Goal: Task Accomplishment & Management: Manage account settings

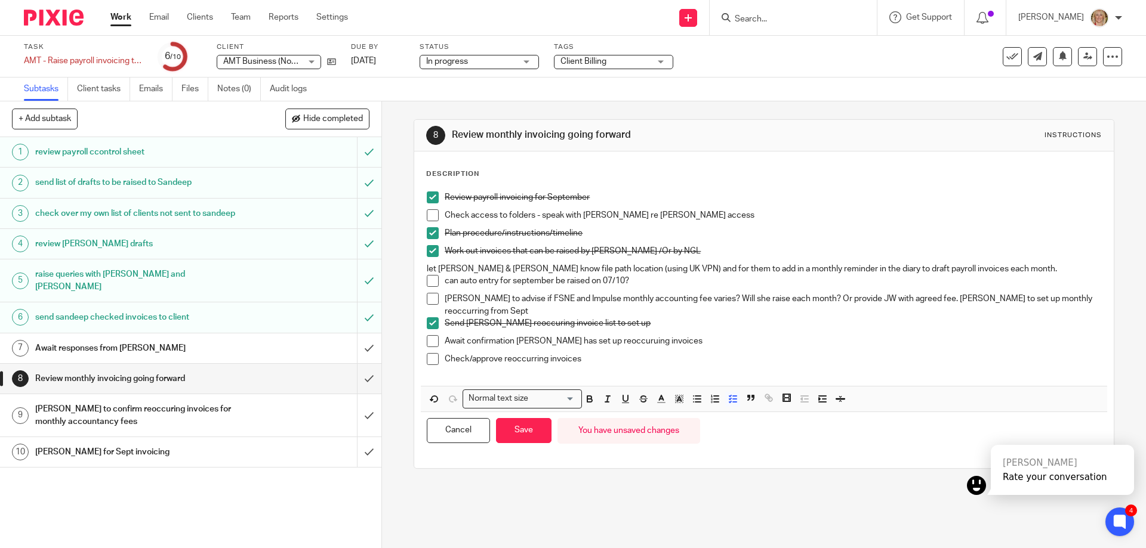
click at [794, 24] on input "Search" at bounding box center [786, 19] width 107 height 11
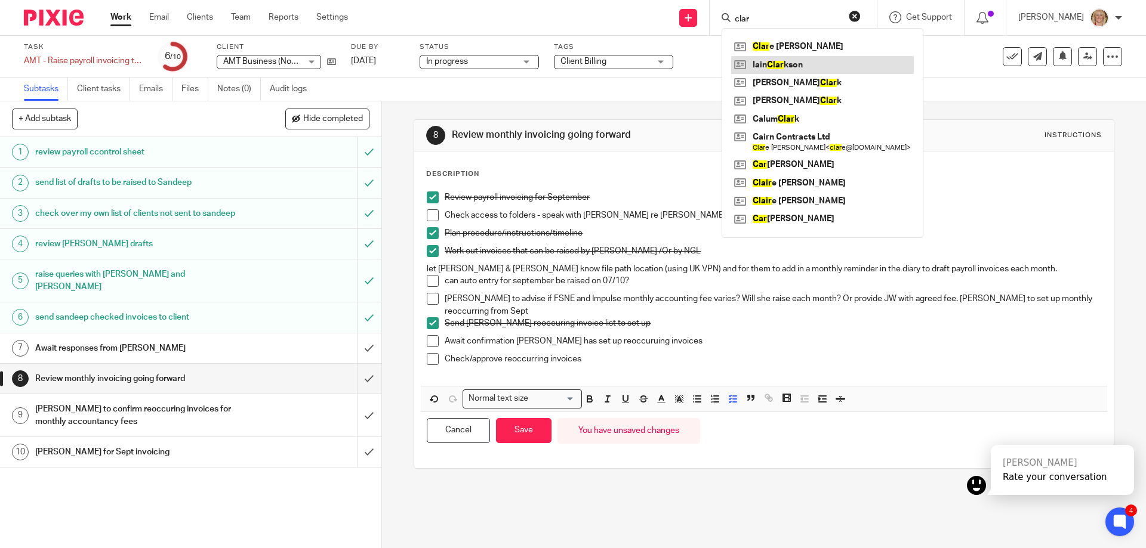
type input "clar"
click at [799, 60] on link at bounding box center [822, 65] width 183 height 18
click at [531, 436] on button "Save" at bounding box center [523, 431] width 55 height 26
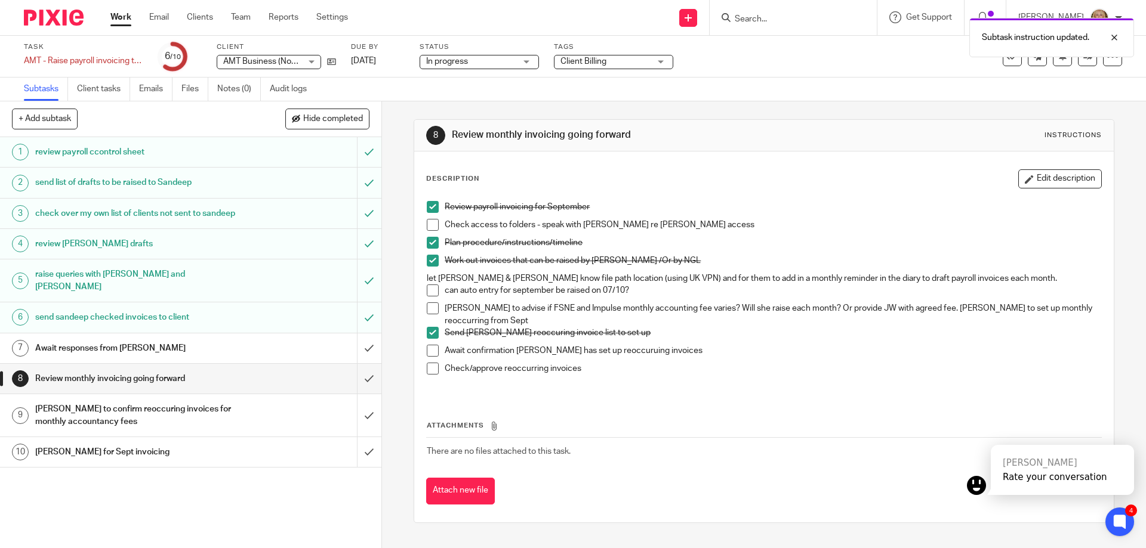
click at [793, 25] on div "Subtask instruction updated." at bounding box center [853, 34] width 561 height 45
click at [763, 13] on div "Subtask instruction updated." at bounding box center [853, 34] width 561 height 45
click at [773, 14] on div "Subtask instruction updated." at bounding box center [853, 34] width 561 height 45
click at [755, 17] on div "Subtask instruction updated." at bounding box center [853, 34] width 561 height 45
drag, startPoint x: 791, startPoint y: 17, endPoint x: 803, endPoint y: 19, distance: 12.1
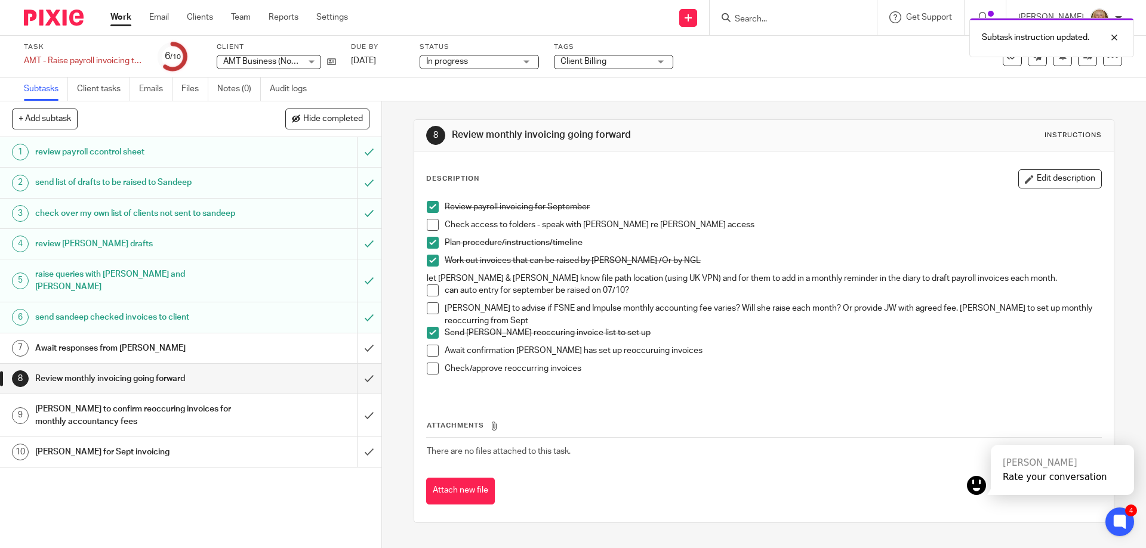
click at [794, 17] on div "Subtask instruction updated." at bounding box center [853, 34] width 561 height 45
drag, startPoint x: 833, startPoint y: 19, endPoint x: 866, endPoint y: 21, distance: 32.9
click at [866, 21] on div "Subtask instruction updated." at bounding box center [853, 34] width 561 height 45
click at [1115, 38] on div at bounding box center [1105, 37] width 32 height 14
click at [798, 11] on form at bounding box center [796, 17] width 127 height 15
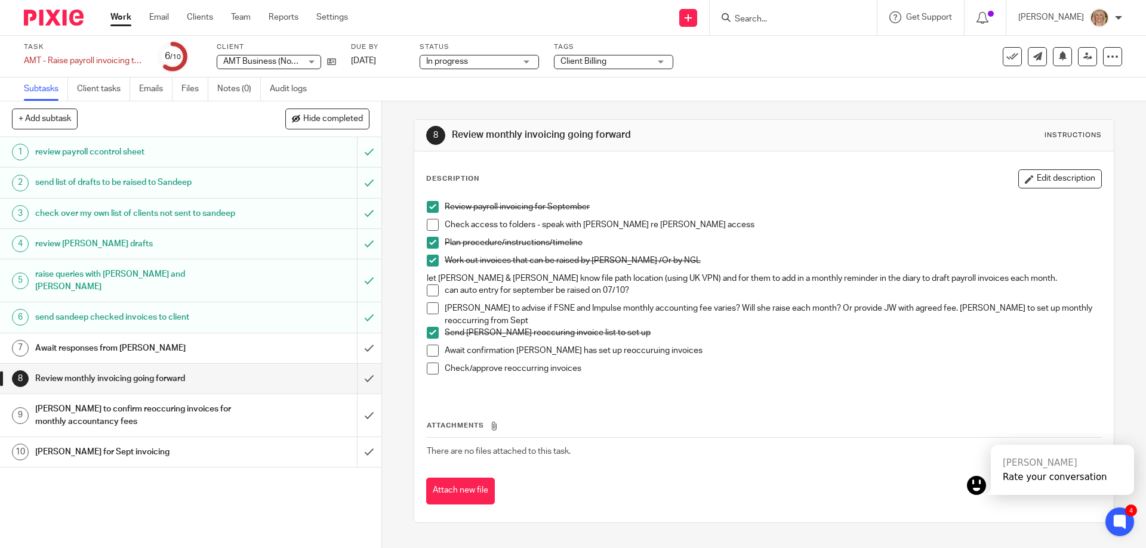
click at [730, 18] on icon at bounding box center [725, 17] width 9 height 9
click at [785, 17] on input "Search" at bounding box center [786, 19] width 107 height 11
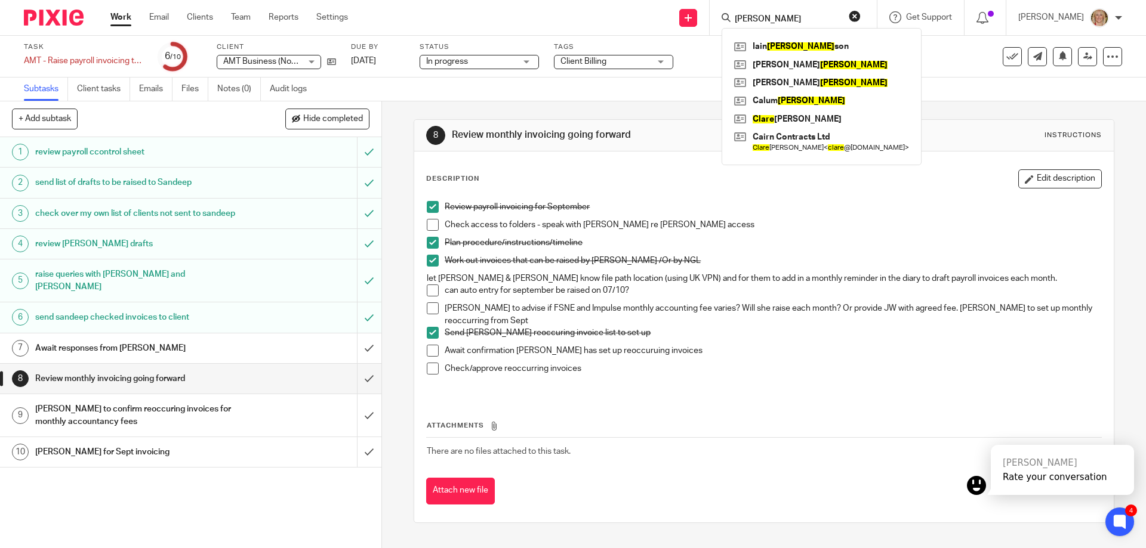
type input "clark"
click button "submit" at bounding box center [0, 0] width 0 height 0
click at [793, 44] on link at bounding box center [821, 47] width 181 height 18
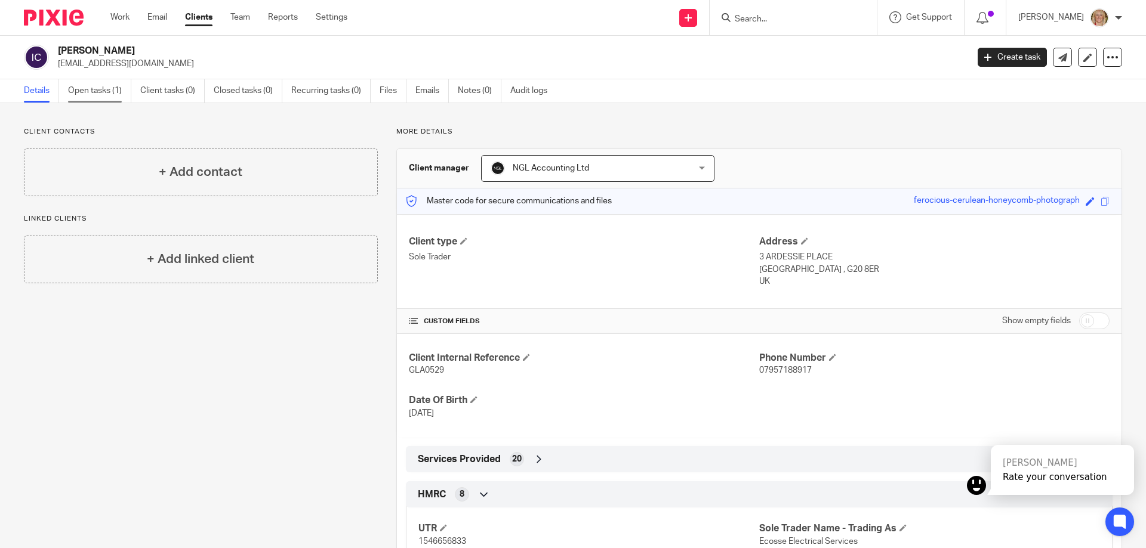
click at [108, 94] on link "Open tasks (1)" at bounding box center [99, 90] width 63 height 23
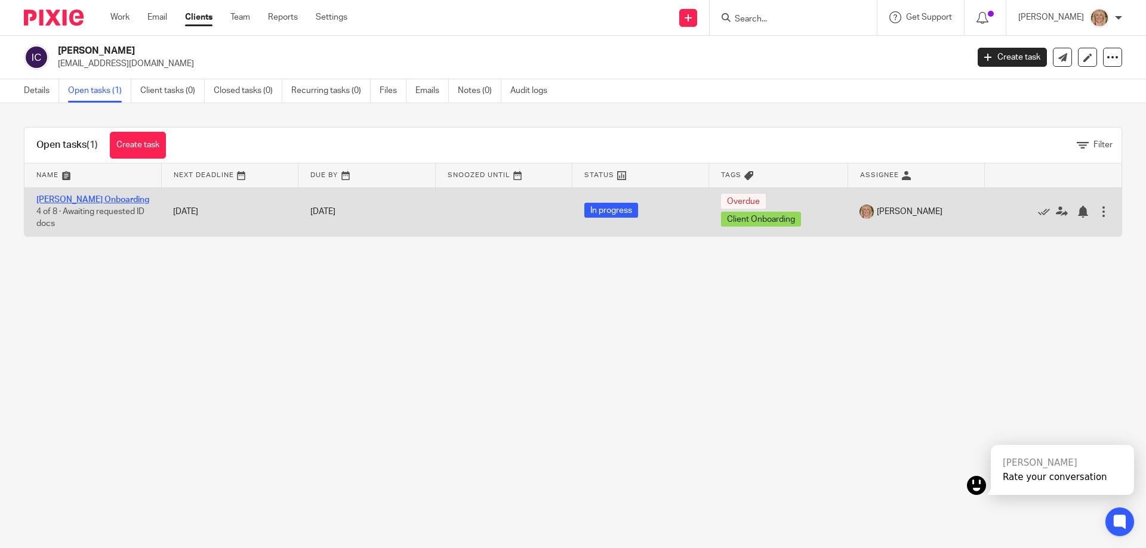
click at [117, 201] on link "Ian Clarkson Onboarding" at bounding box center [92, 200] width 113 height 8
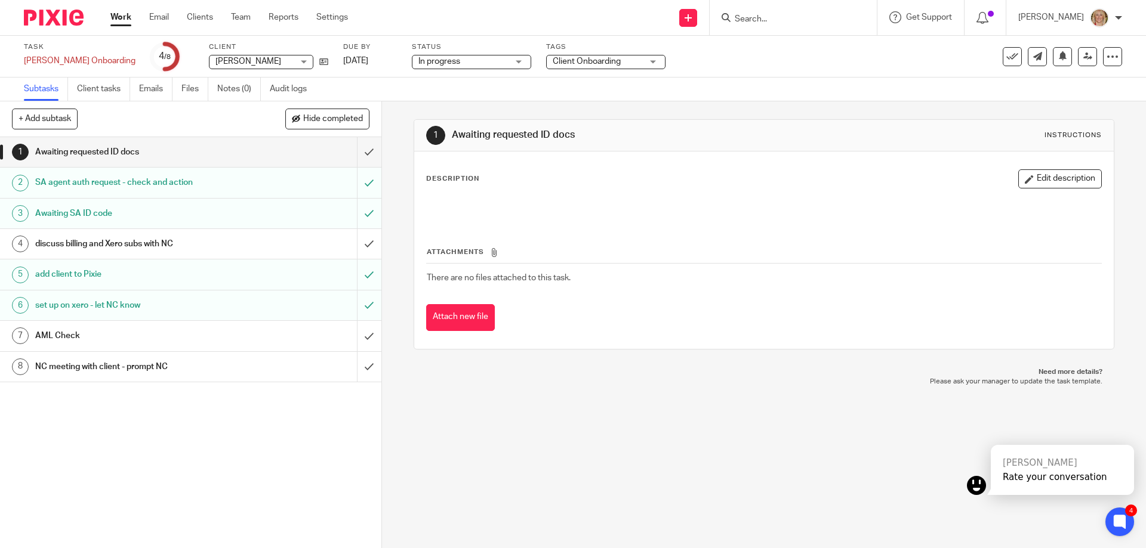
click at [110, 363] on h1 "NC meeting with client - prompt NC" at bounding box center [138, 367] width 206 height 18
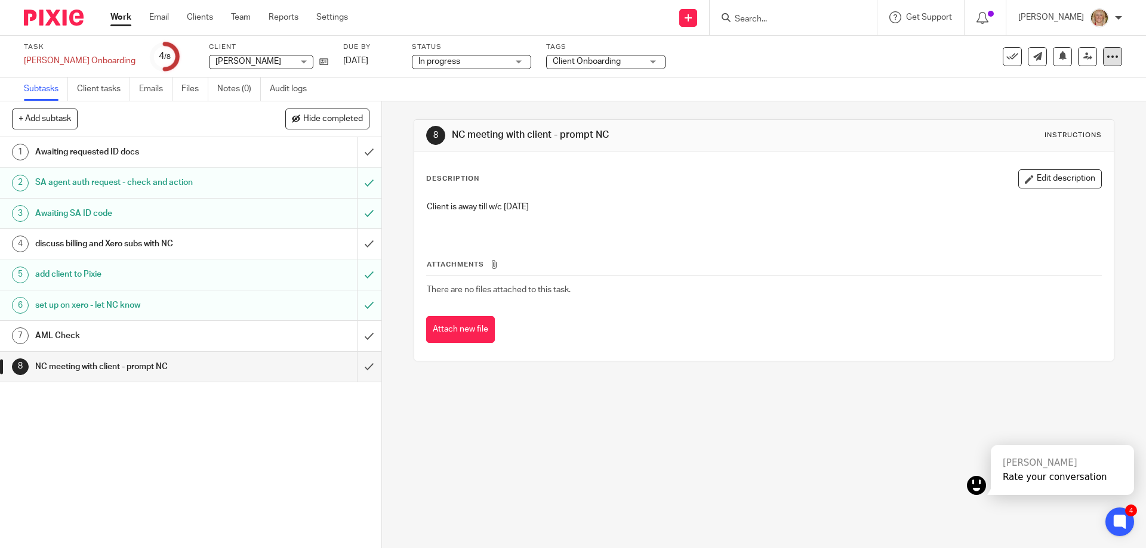
click at [1106, 58] on icon at bounding box center [1112, 57] width 12 height 12
click at [1051, 122] on link "Advanced task editor" at bounding box center [1058, 122] width 79 height 8
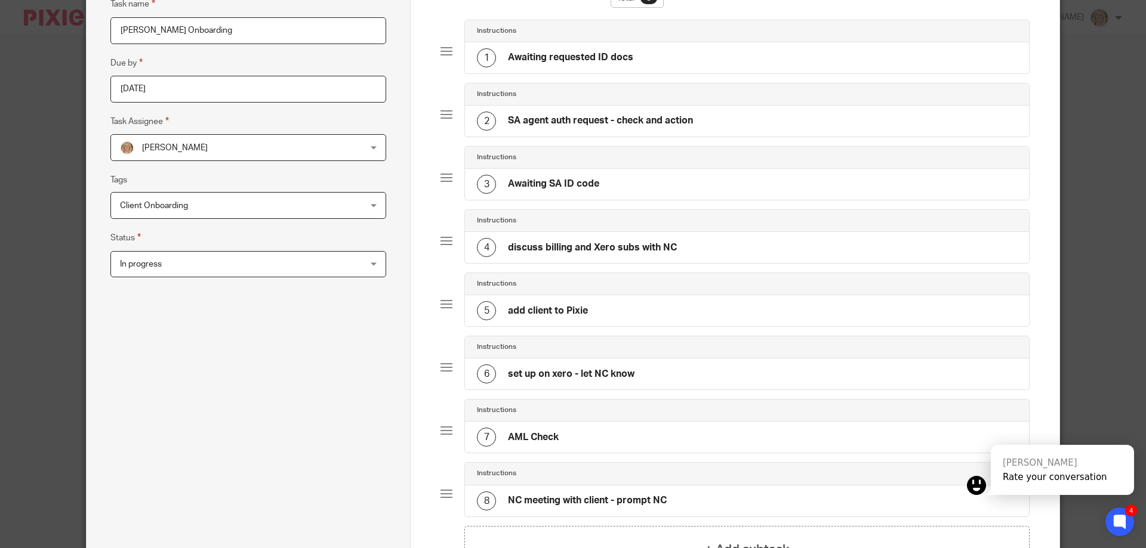
scroll to position [239, 0]
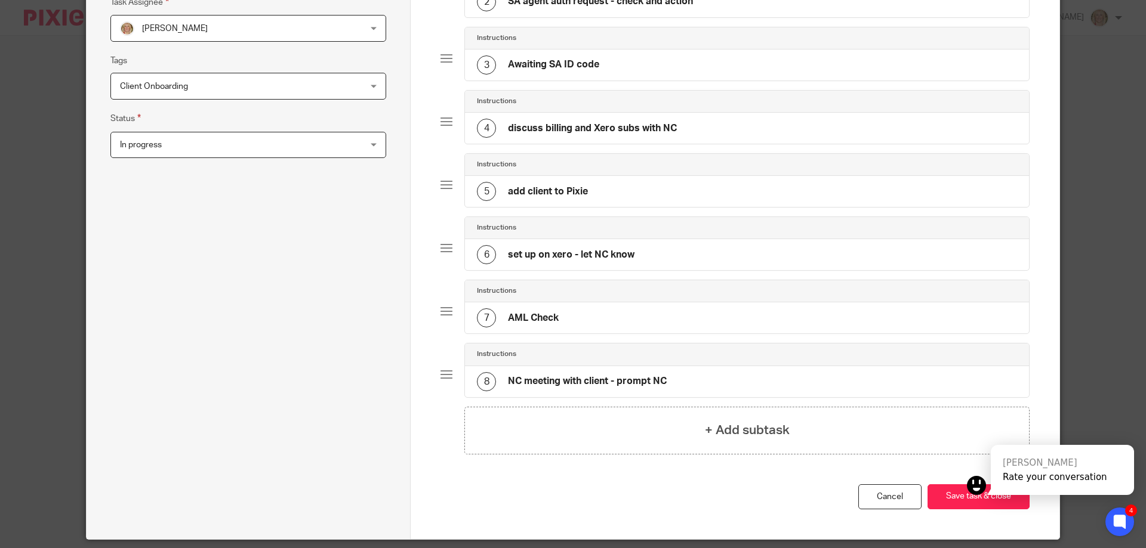
click at [610, 378] on h4 "NC meeting with client - prompt NC" at bounding box center [587, 381] width 159 height 13
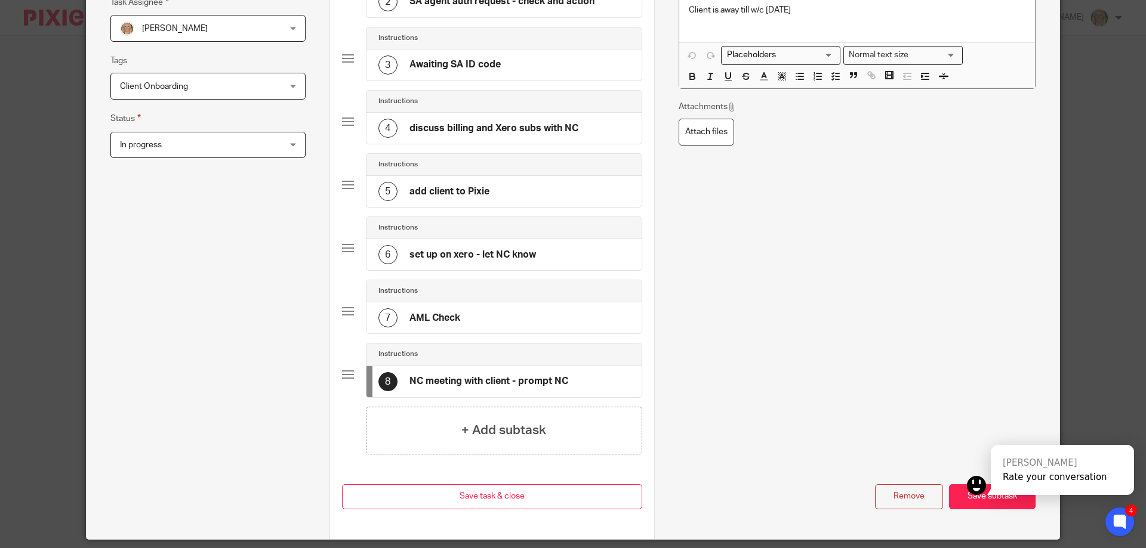
scroll to position [0, 0]
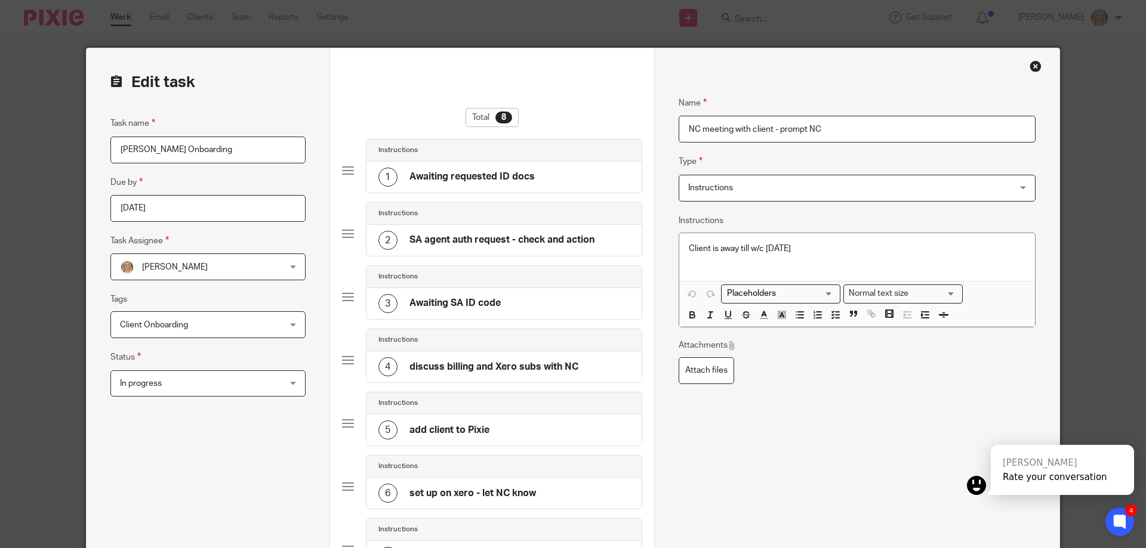
drag, startPoint x: 763, startPoint y: 129, endPoint x: 628, endPoint y: 122, distance: 135.1
click at [628, 122] on form "Edit task Task name [PERSON_NAME] Onboarding Due by [DATE] Task Assignee [PERSO…" at bounding box center [573, 413] width 973 height 730
type input "Client meeting - to be booked with [PERSON_NAME]"
click at [843, 251] on p "Client is away till w/c 8th September" at bounding box center [857, 249] width 337 height 12
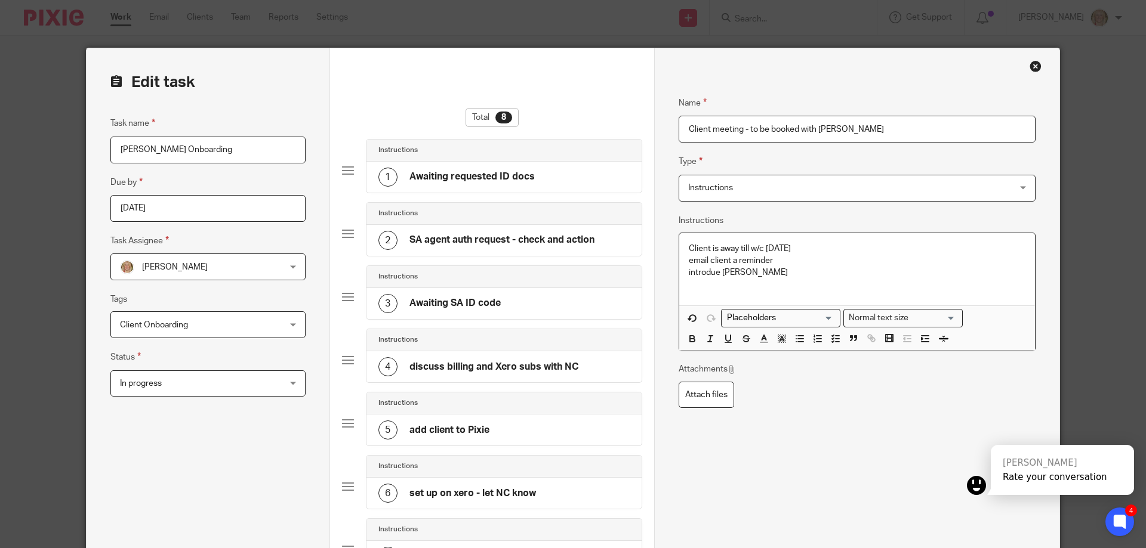
click at [705, 273] on p "introdue Kate" at bounding box center [857, 273] width 337 height 12
click at [689, 258] on p "email client a reminder" at bounding box center [857, 261] width 337 height 12
drag, startPoint x: 684, startPoint y: 258, endPoint x: 770, endPoint y: 283, distance: 90.3
click at [770, 283] on div "Client is away till w/c 8th September email client a reminder introduce Kate" at bounding box center [857, 269] width 356 height 72
click at [835, 336] on icon "button" at bounding box center [835, 339] width 11 height 11
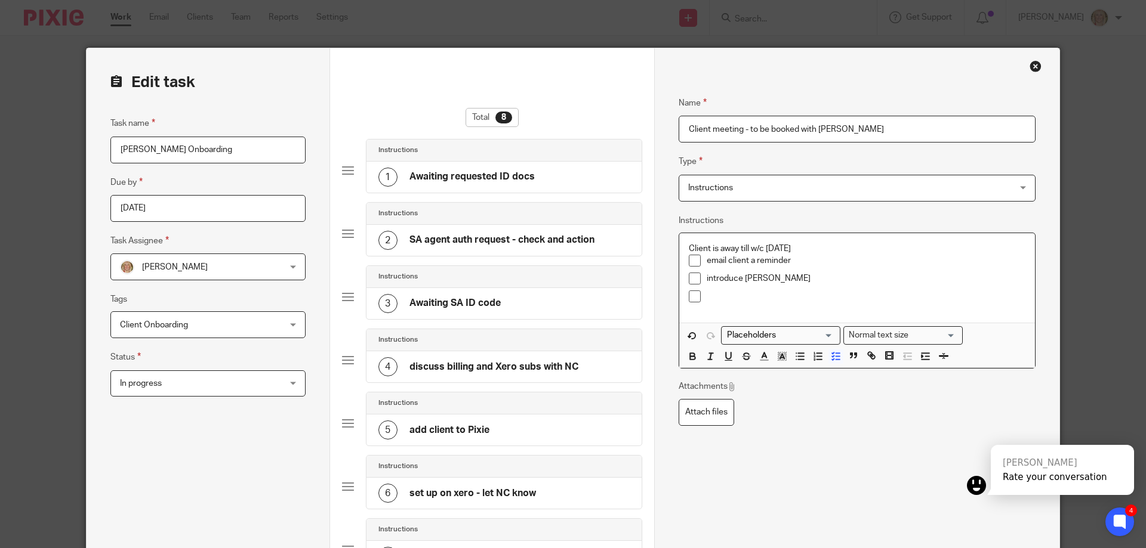
click at [738, 303] on p at bounding box center [866, 297] width 319 height 12
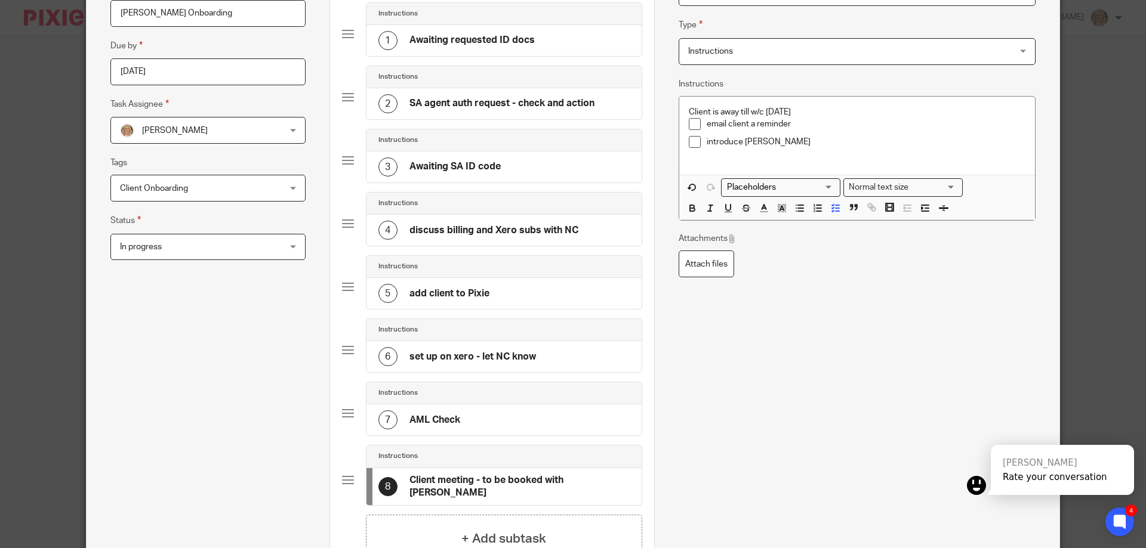
scroll to position [77, 0]
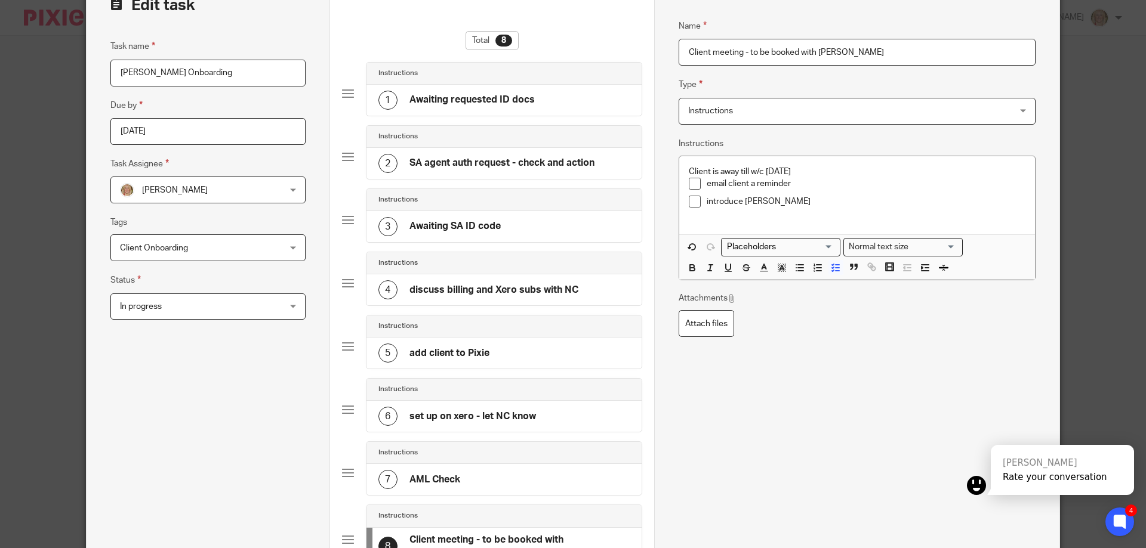
click at [689, 184] on span at bounding box center [695, 184] width 12 height 12
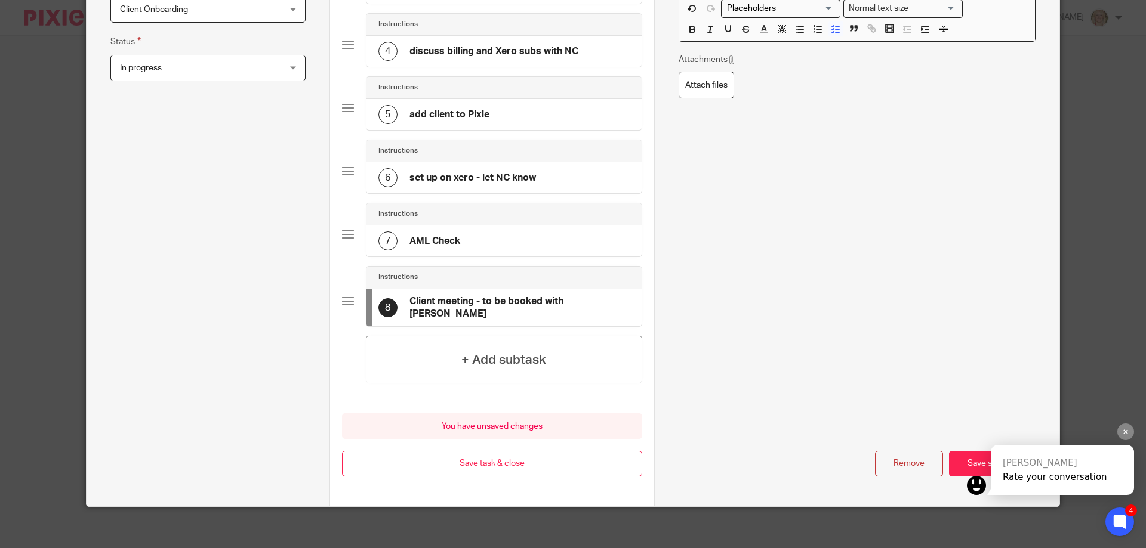
click at [967, 454] on div "Kai Rate your conversation" at bounding box center [1050, 473] width 167 height 57
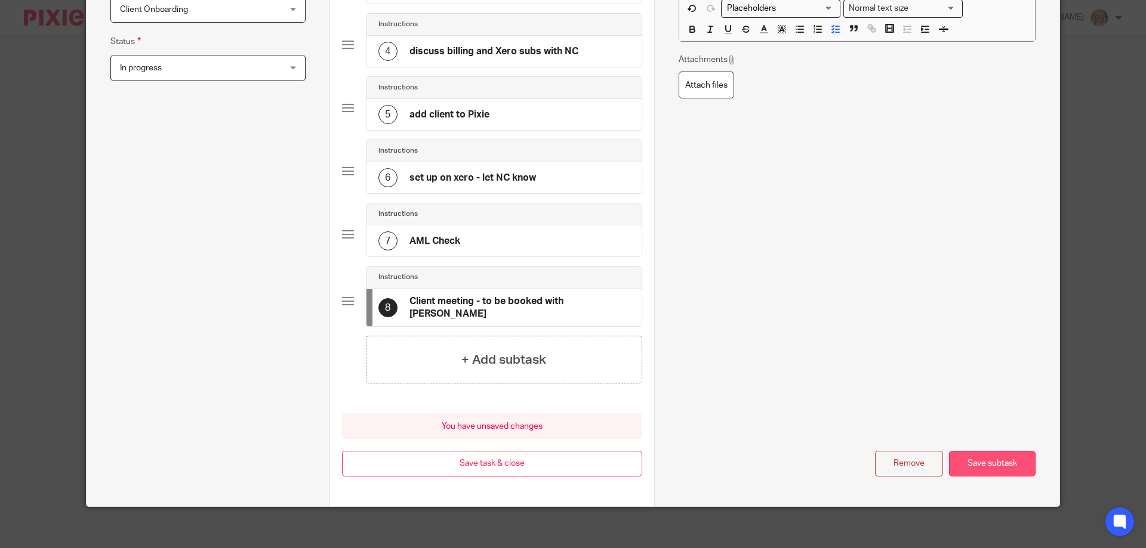
click at [993, 462] on button "Save subtask" at bounding box center [992, 464] width 87 height 26
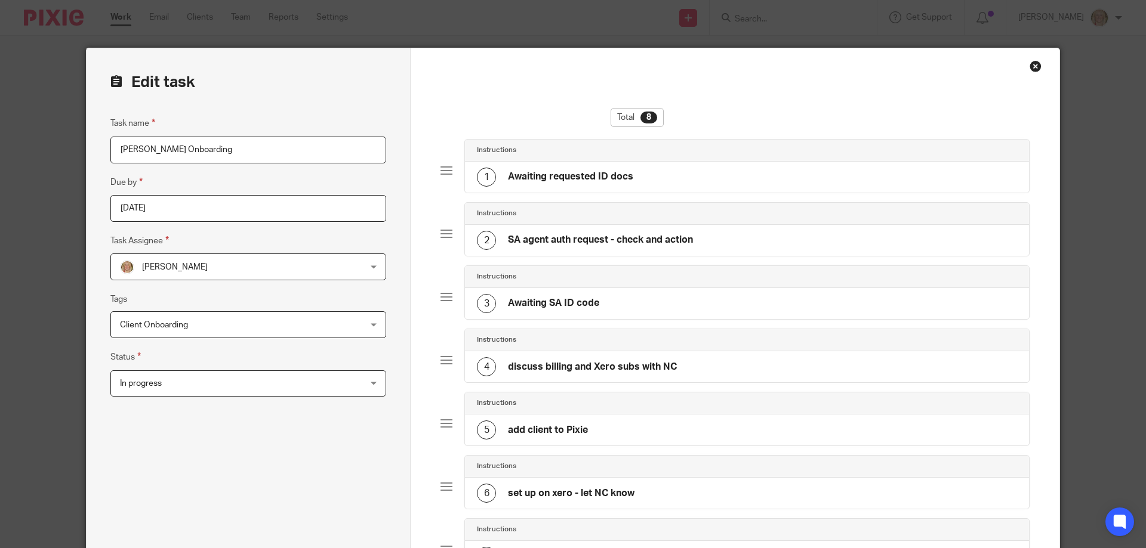
scroll to position [278, 0]
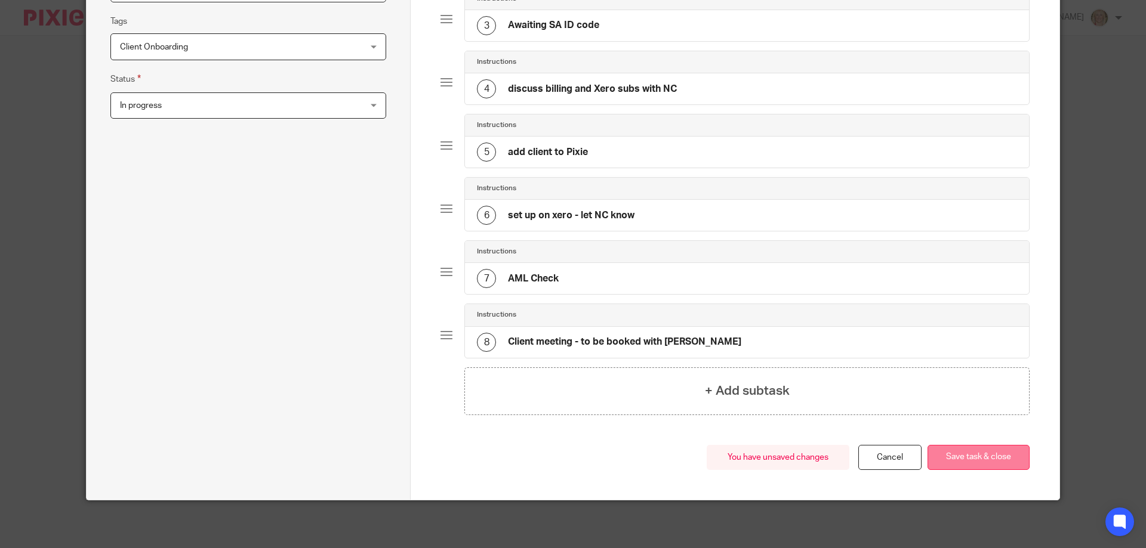
click at [960, 462] on button "Save task & close" at bounding box center [978, 458] width 102 height 26
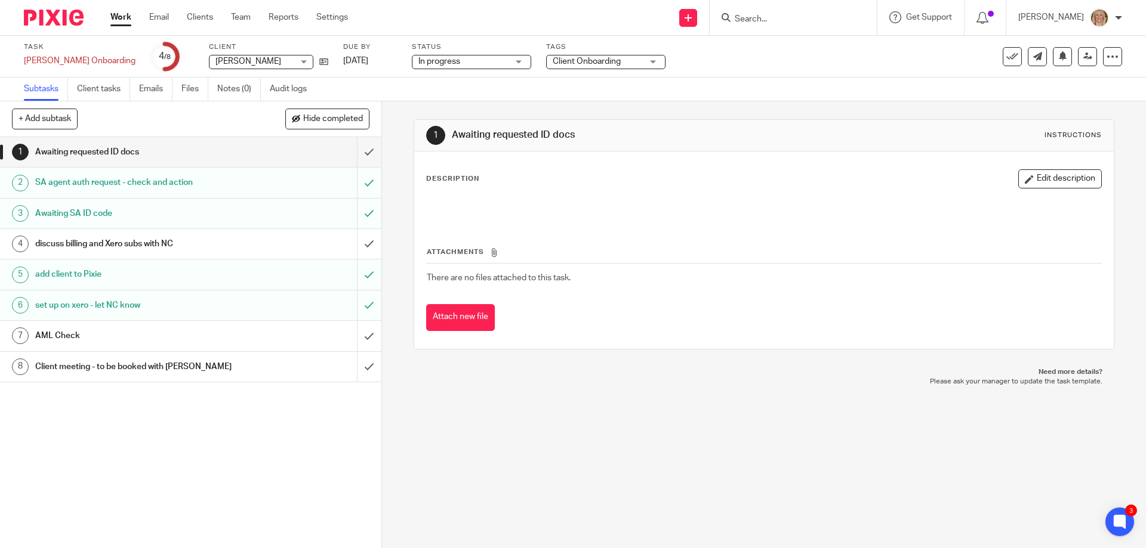
click at [769, 18] on input "Search" at bounding box center [786, 19] width 107 height 11
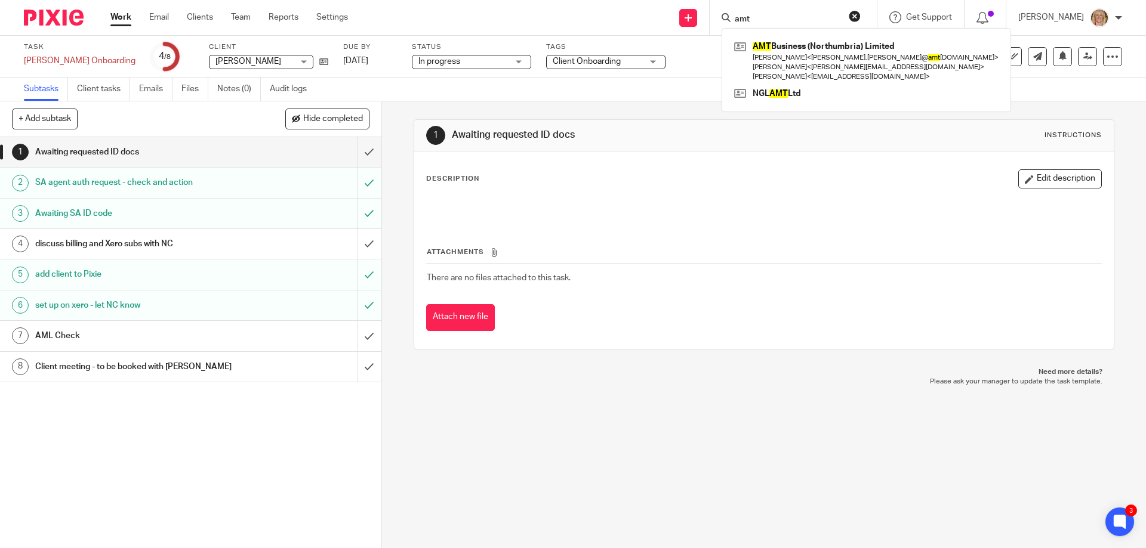
type input "amt"
click button "submit" at bounding box center [0, 0] width 0 height 0
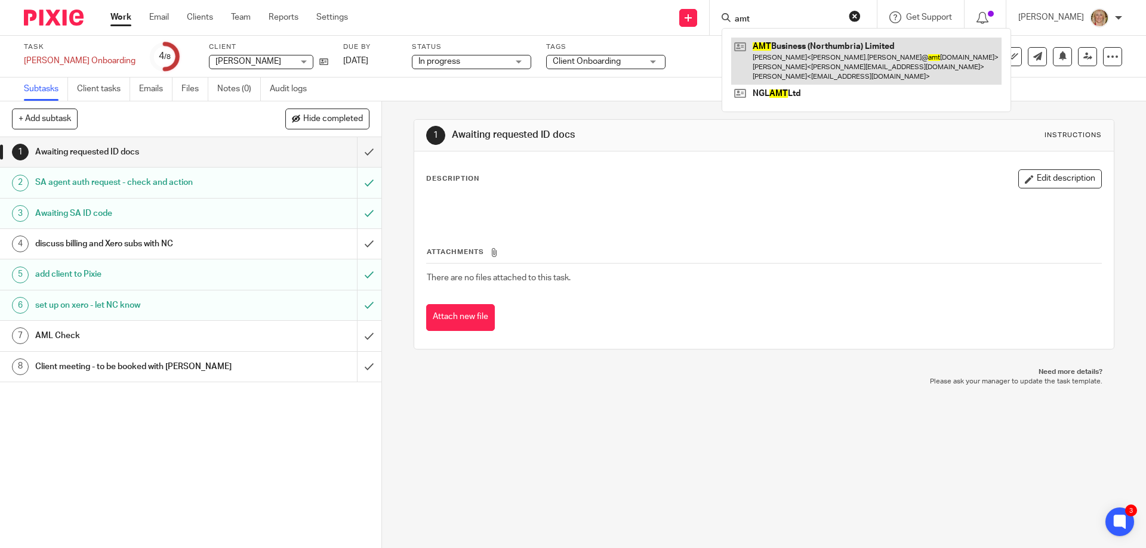
click at [794, 51] on link at bounding box center [866, 61] width 270 height 47
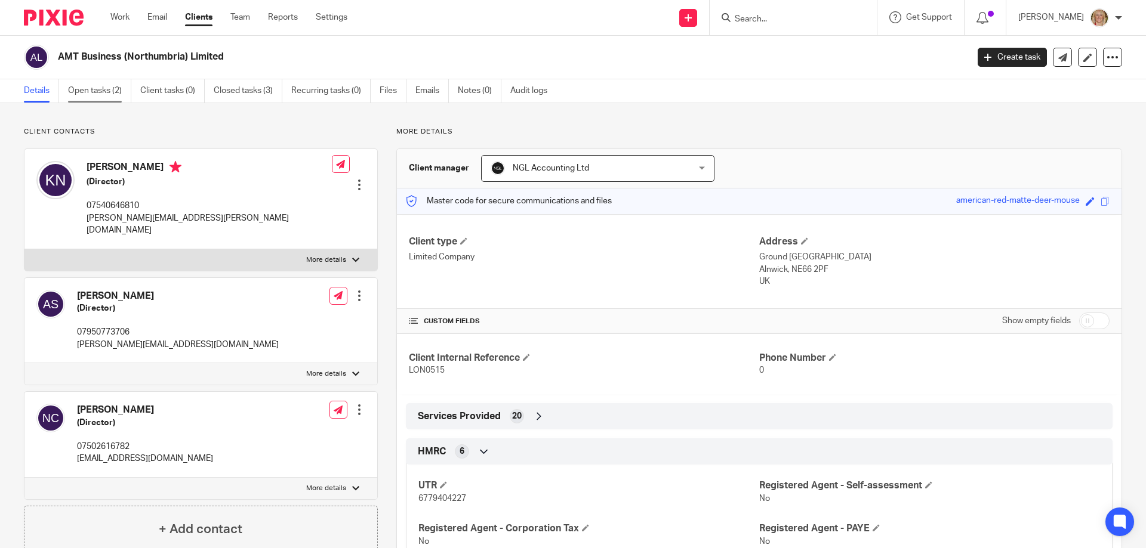
click at [85, 90] on link "Open tasks (2)" at bounding box center [99, 90] width 63 height 23
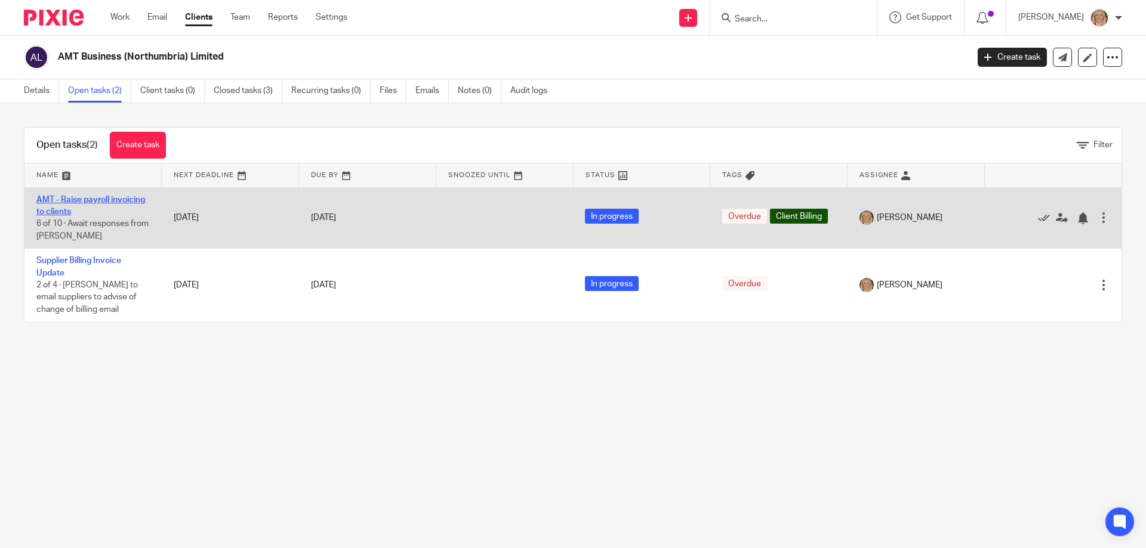
click at [112, 202] on link "AMT - Raise payroll invoicing to clients" at bounding box center [90, 206] width 109 height 20
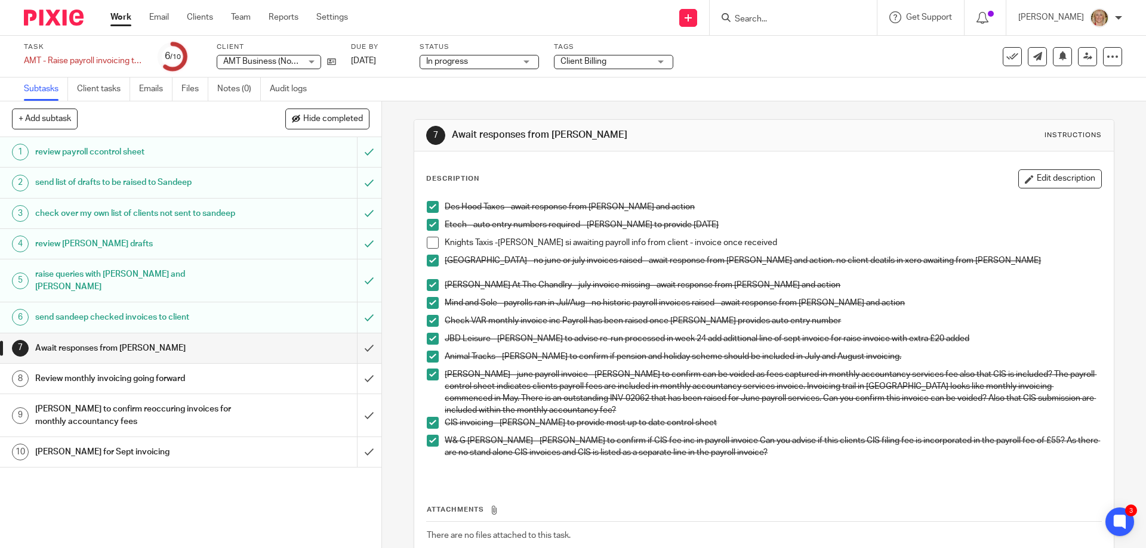
click at [135, 409] on h1 "[PERSON_NAME] to confirm reoccuring invoices for monthly accountancy fees" at bounding box center [138, 415] width 206 height 30
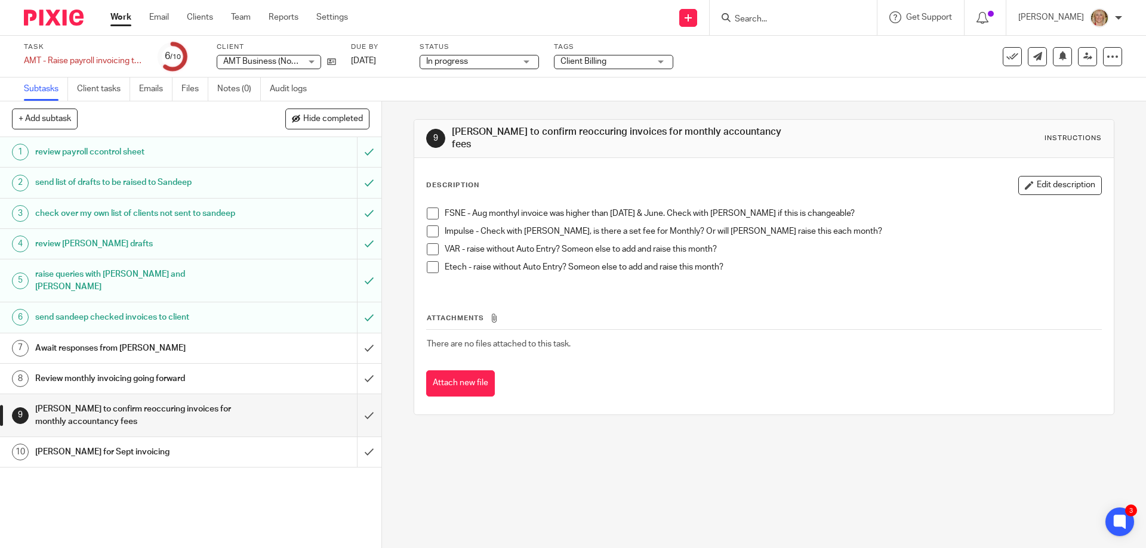
click at [430, 208] on span at bounding box center [433, 214] width 12 height 12
click at [428, 227] on span at bounding box center [433, 232] width 12 height 12
drag, startPoint x: 1037, startPoint y: 181, endPoint x: 1000, endPoint y: 211, distance: 47.9
click at [1037, 180] on button "Edit description" at bounding box center [1060, 185] width 84 height 19
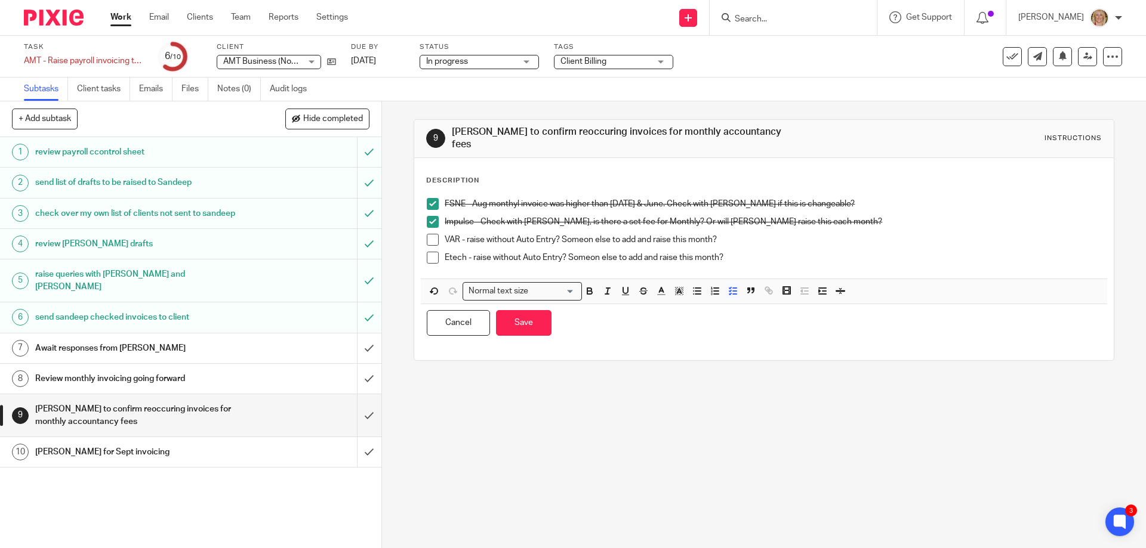
drag, startPoint x: 555, startPoint y: 230, endPoint x: 572, endPoint y: 246, distance: 22.8
click at [555, 234] on p "VAR - raise without Auto Entry? Someon else to add and raise this month?" at bounding box center [773, 240] width 656 height 12
click at [482, 234] on p "VAR - raise without Auto Entry. JW raised without Auto Entry will inc September…" at bounding box center [773, 240] width 656 height 12
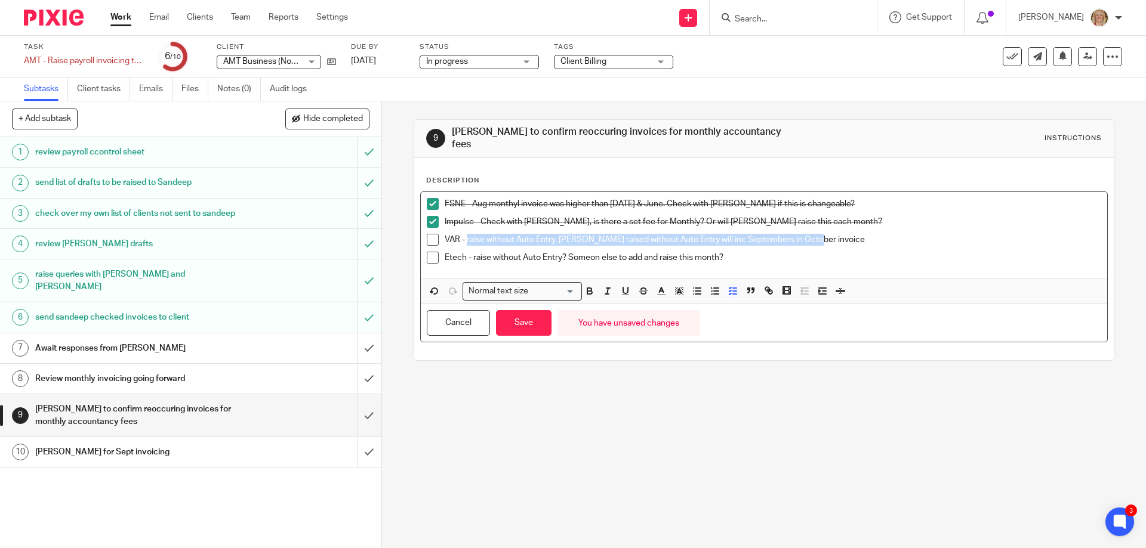
drag, startPoint x: 465, startPoint y: 230, endPoint x: 863, endPoint y: 232, distance: 398.1
click at [863, 234] on p "VAR - raise without Auto Entry. JW raised without Auto Entry will inc September…" at bounding box center [773, 240] width 656 height 12
copy p "raise without Auto Entry. JW raised without Auto Entry will inc Septembers in O…"
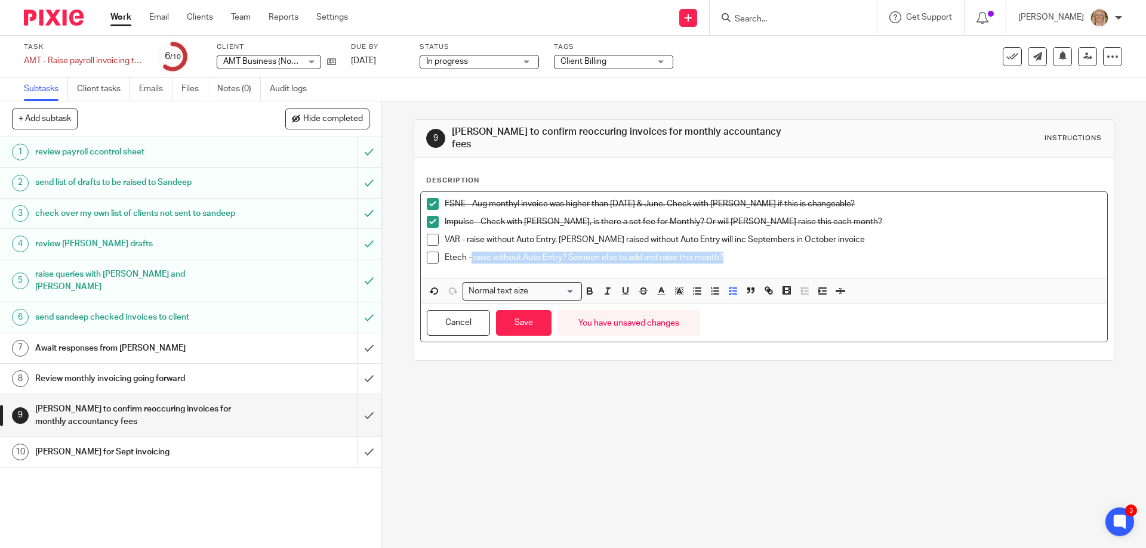
drag, startPoint x: 468, startPoint y: 249, endPoint x: 766, endPoint y: 250, distance: 297.2
click at [762, 252] on p "Etech - raise without Auto Entry? Someon else to add and raise this month?" at bounding box center [773, 258] width 656 height 12
click at [431, 235] on span at bounding box center [433, 240] width 12 height 12
click at [431, 252] on span at bounding box center [433, 258] width 12 height 12
click at [523, 319] on button "Save" at bounding box center [523, 323] width 55 height 26
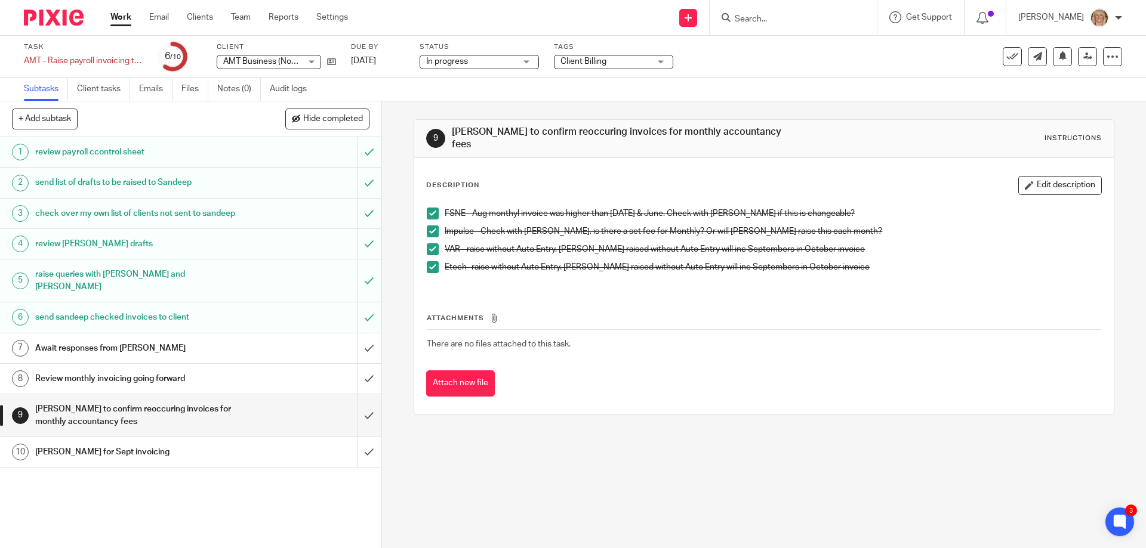
click at [818, 16] on input "Search" at bounding box center [786, 19] width 107 height 11
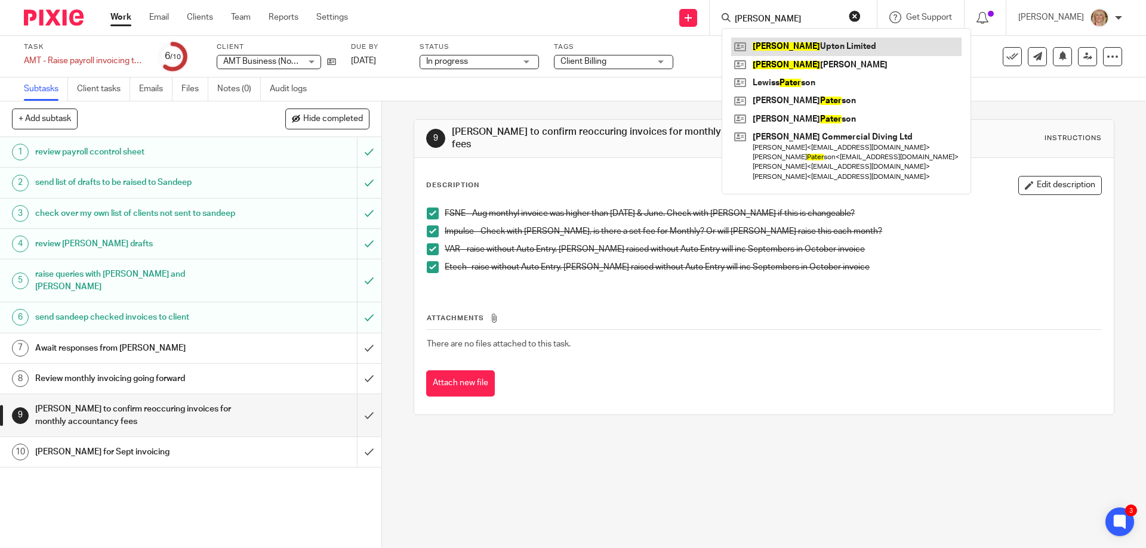
type input "peter"
click at [819, 45] on link at bounding box center [846, 47] width 230 height 18
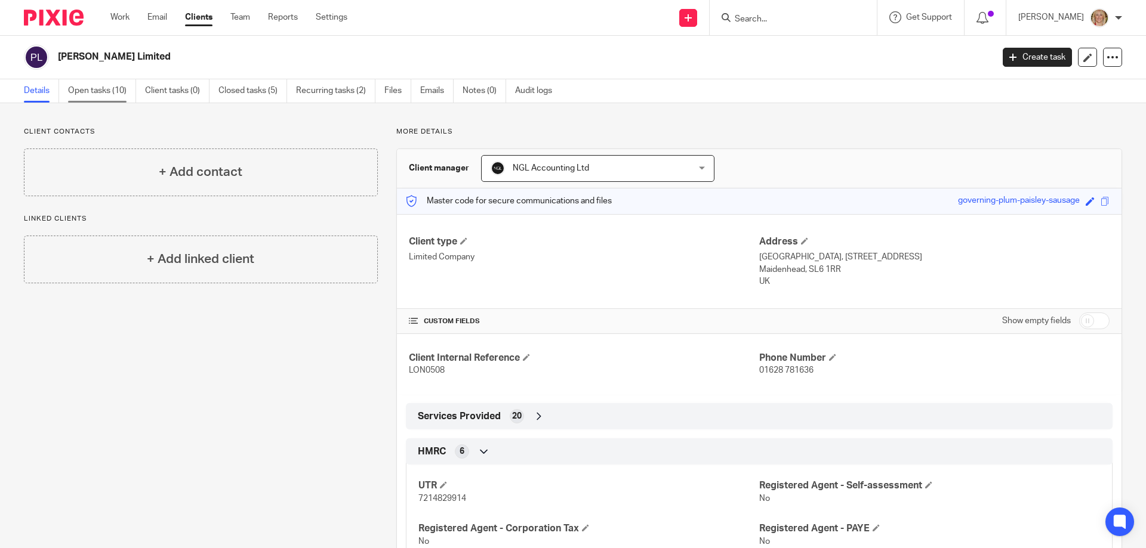
click at [91, 95] on link "Open tasks (10)" at bounding box center [102, 90] width 68 height 23
